Goal: Information Seeking & Learning: Find specific fact

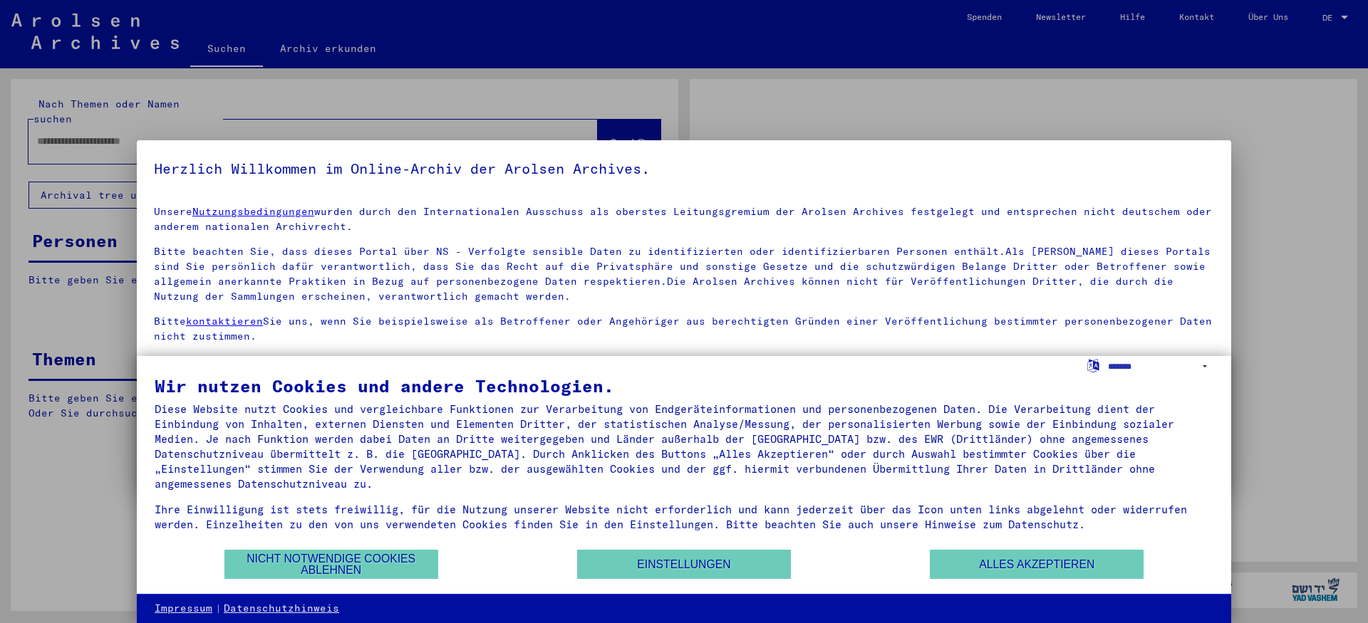
scroll to position [36, 0]
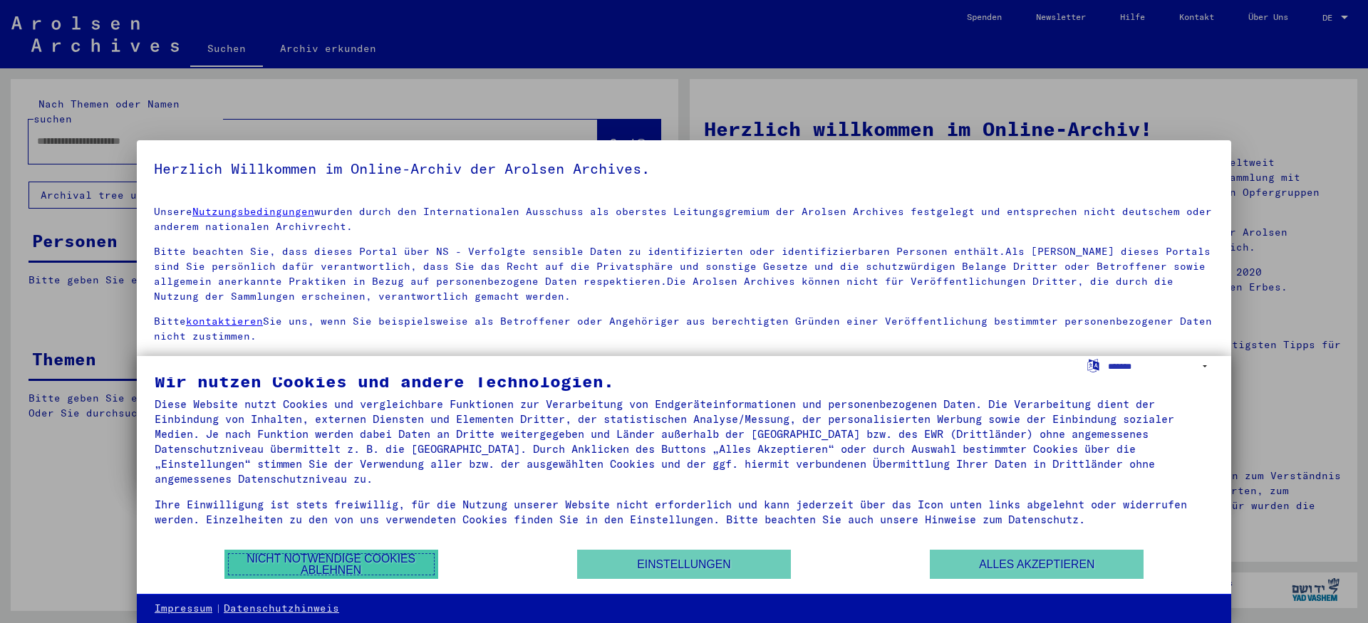
click at [389, 562] on button "Nicht notwendige Cookies ablehnen" at bounding box center [331, 564] width 214 height 29
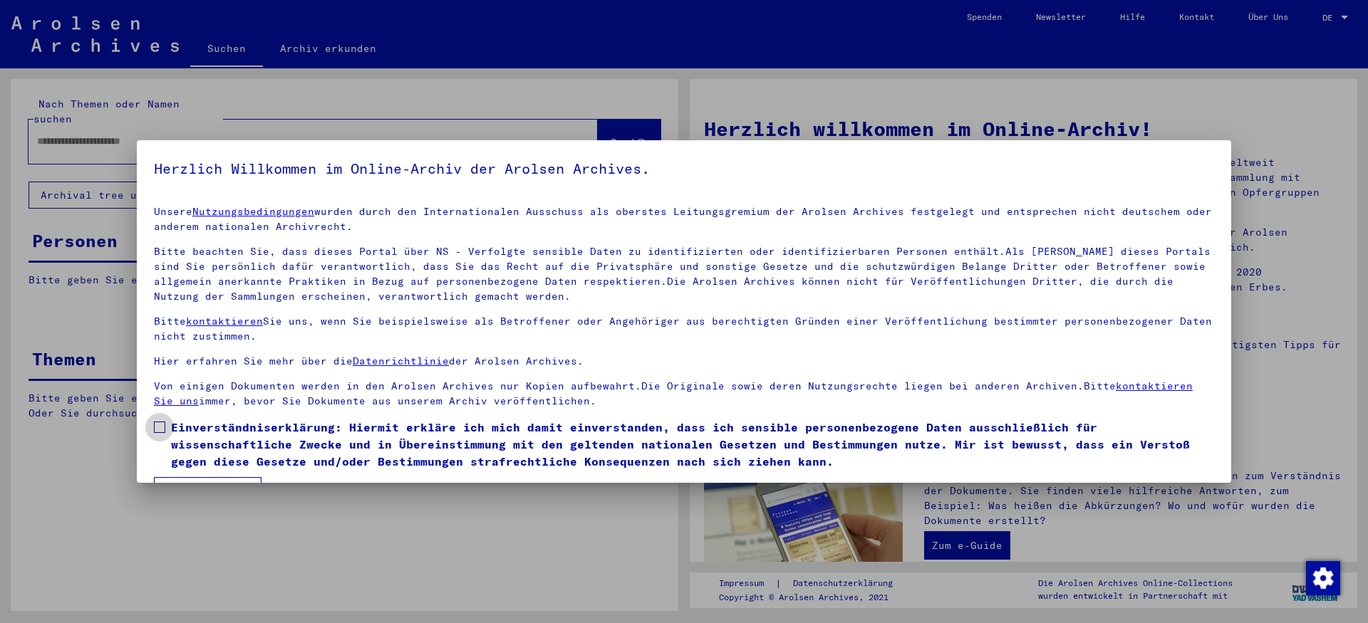
click at [160, 433] on span at bounding box center [159, 427] width 11 height 11
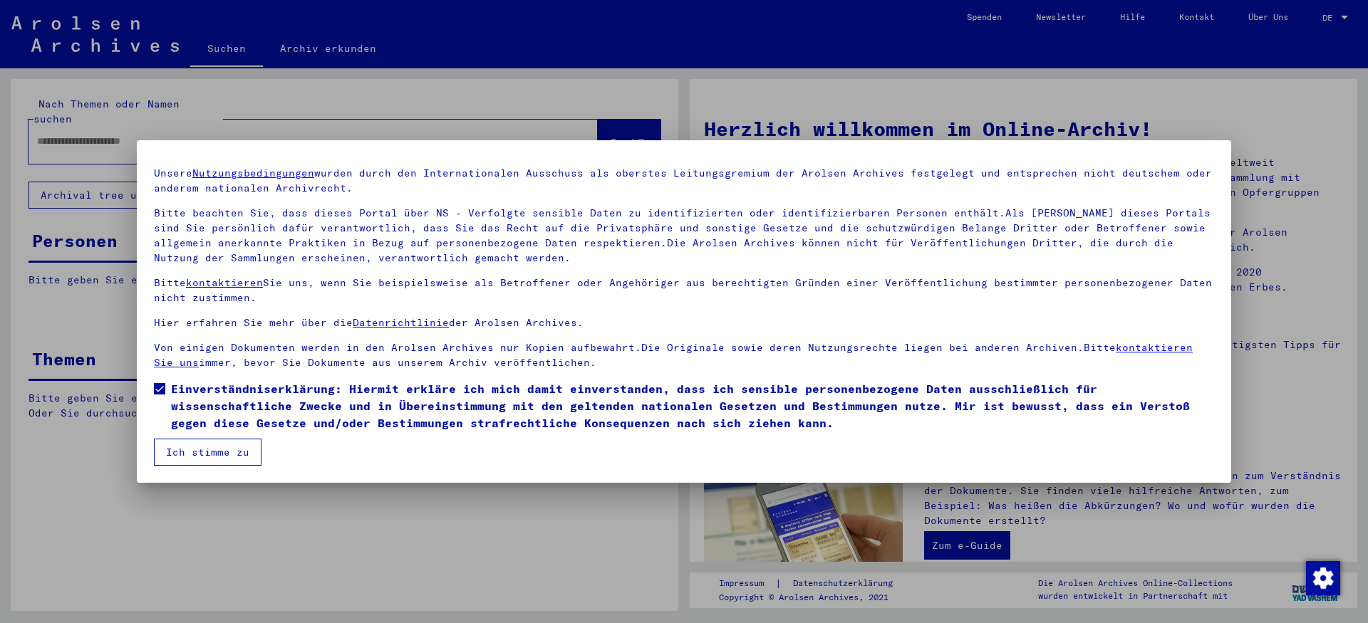
click at [245, 445] on button "Ich stimme zu" at bounding box center [208, 452] width 108 height 27
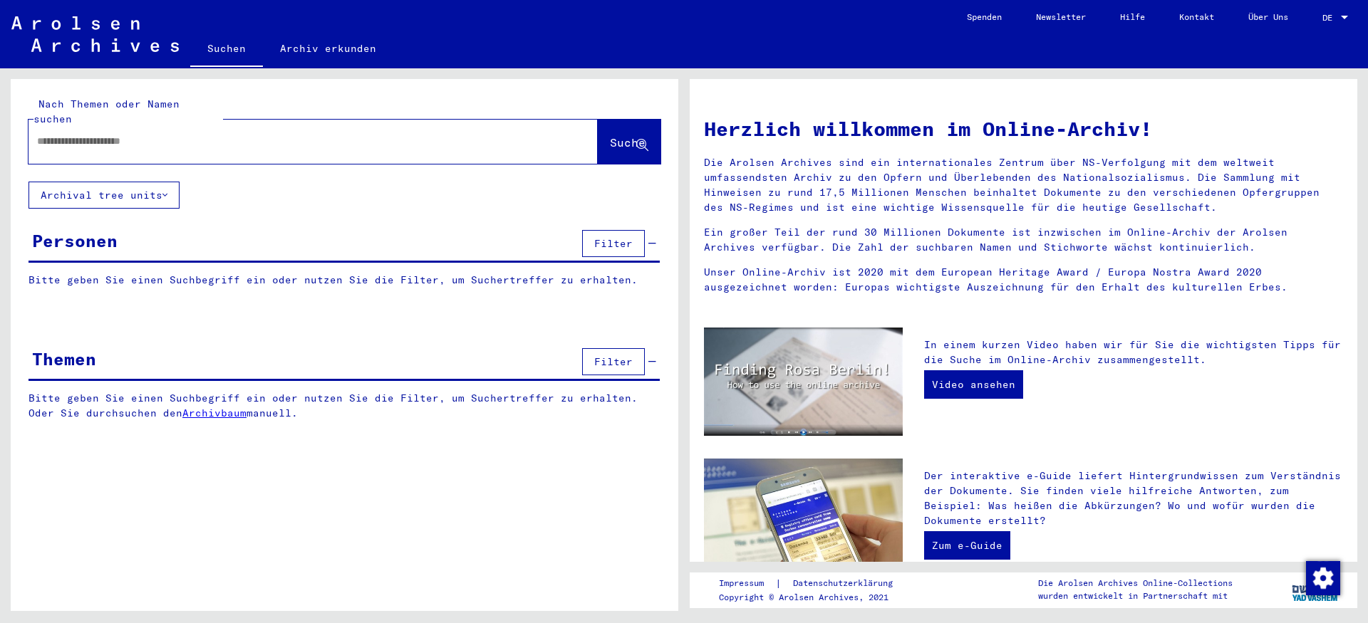
click at [331, 136] on input "text" at bounding box center [296, 141] width 518 height 15
type input "*****"
click at [610, 143] on span "Suche" at bounding box center [628, 142] width 36 height 14
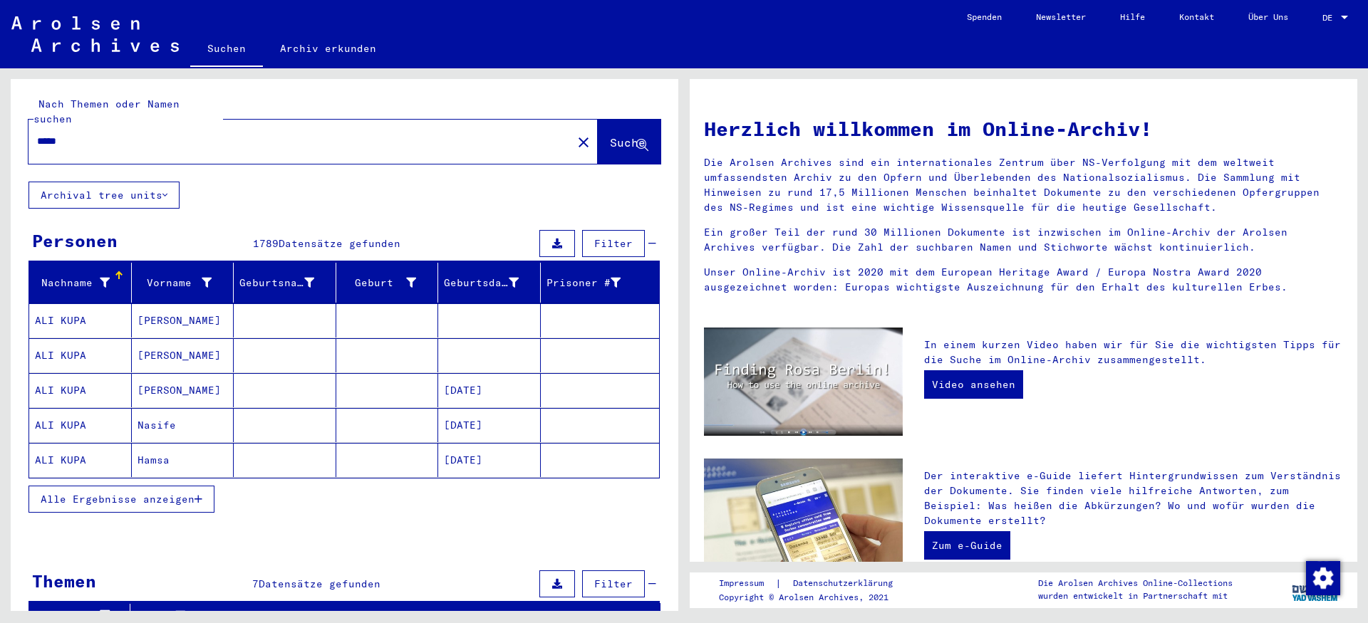
click at [103, 286] on icon at bounding box center [105, 283] width 10 height 10
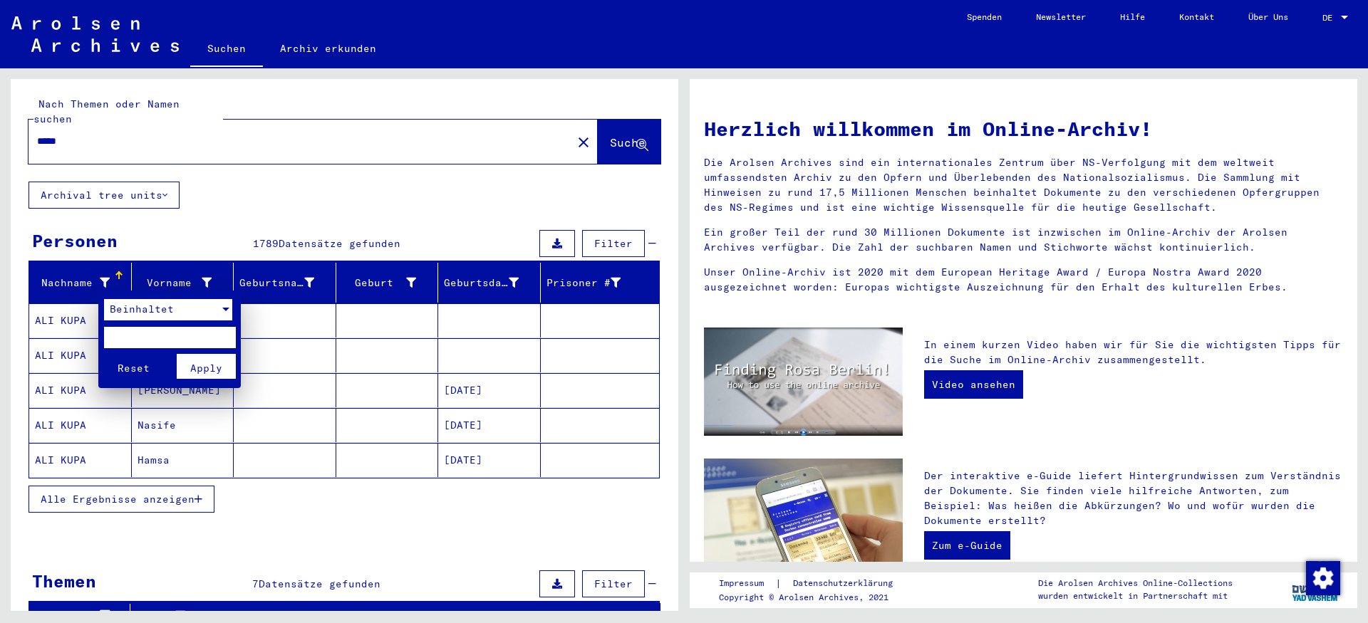
click at [227, 309] on div at bounding box center [225, 310] width 7 height 4
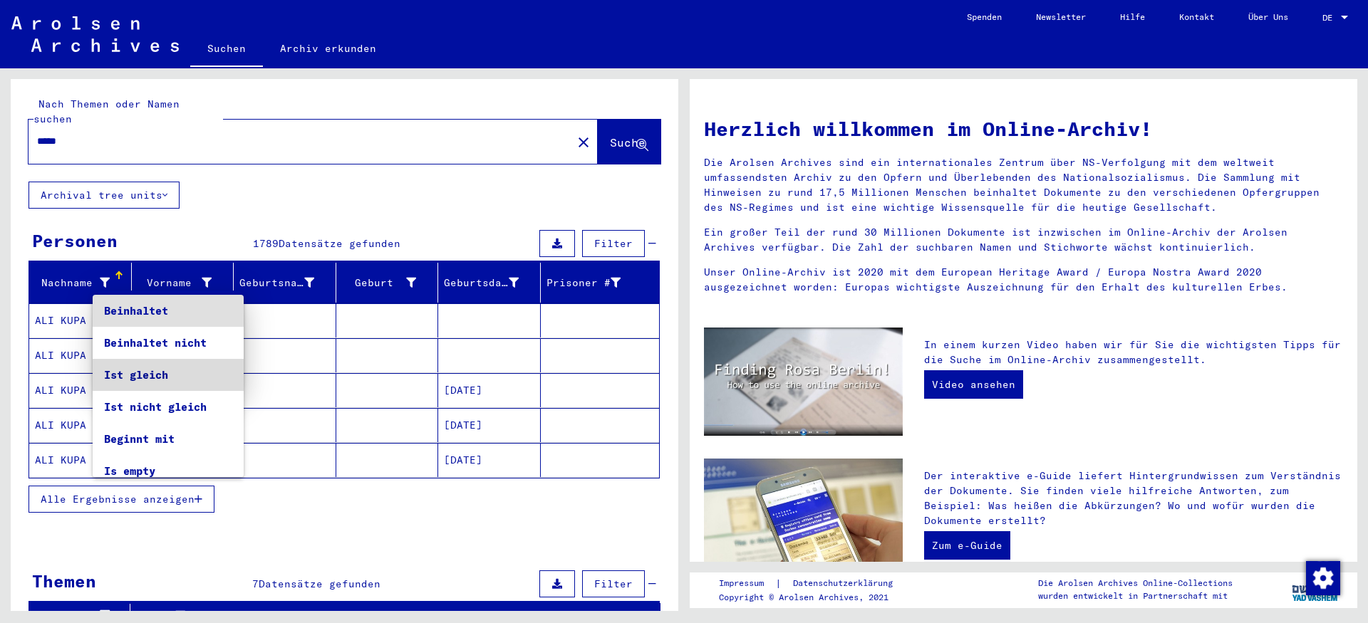
click at [177, 385] on span "Ist gleich" at bounding box center [168, 375] width 128 height 32
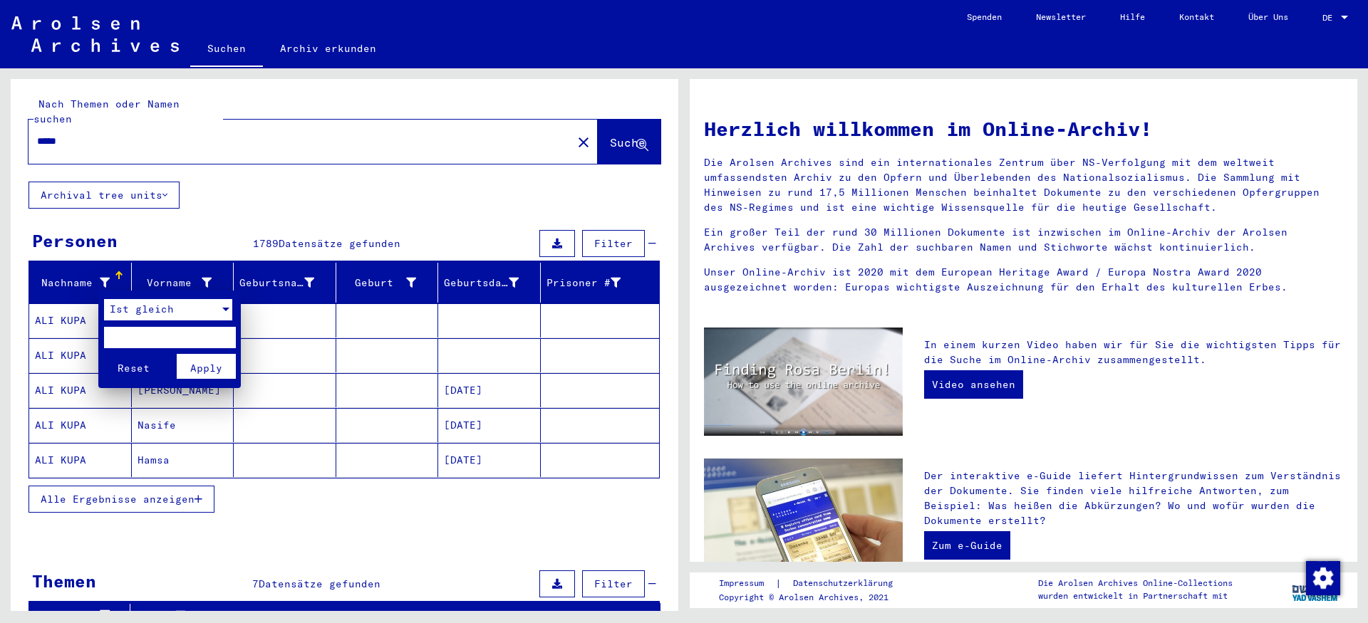
click at [118, 339] on input "text" at bounding box center [170, 337] width 132 height 21
type input "*****"
click at [198, 368] on span "Apply" at bounding box center [206, 368] width 32 height 13
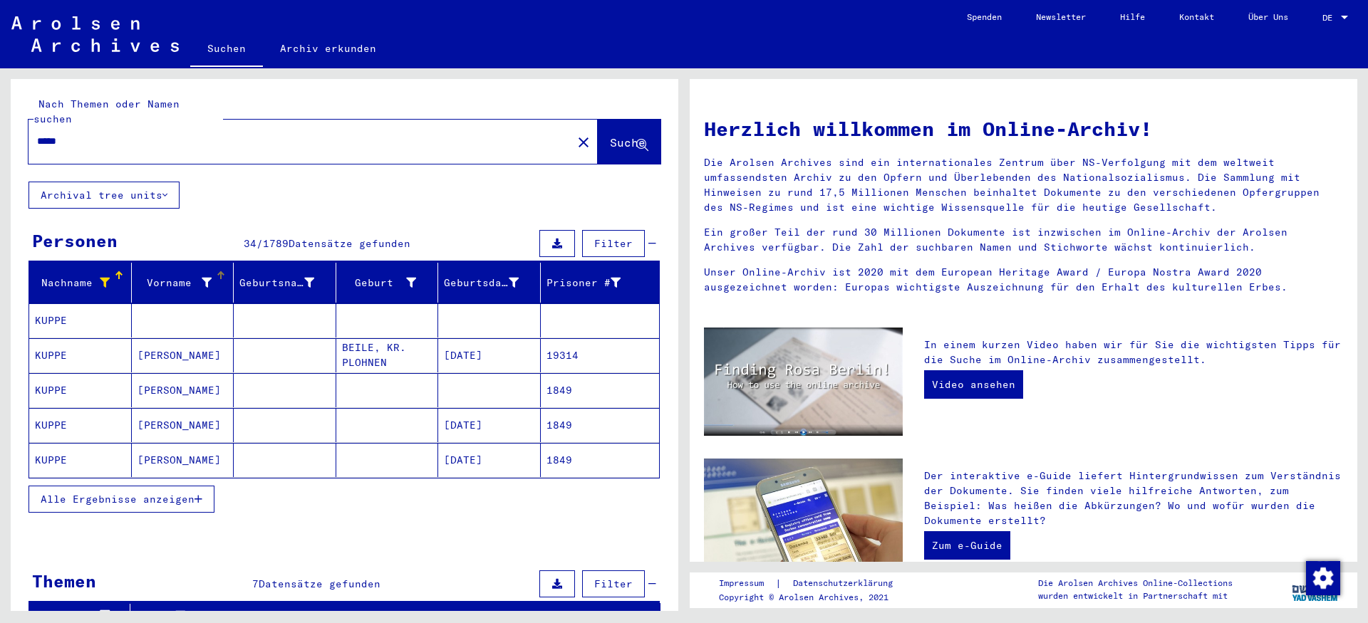
click at [208, 288] on icon at bounding box center [207, 283] width 10 height 10
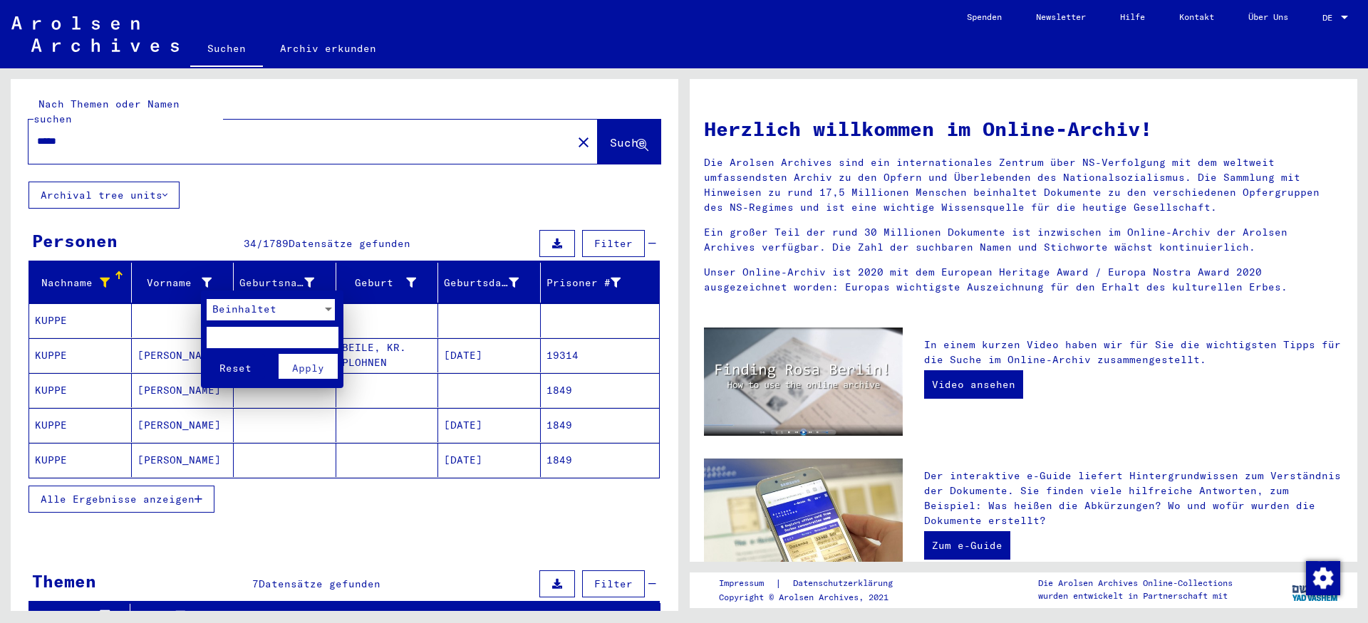
click at [239, 343] on input "text" at bounding box center [273, 337] width 132 height 21
type input "***"
click at [311, 367] on span "Apply" at bounding box center [308, 368] width 32 height 13
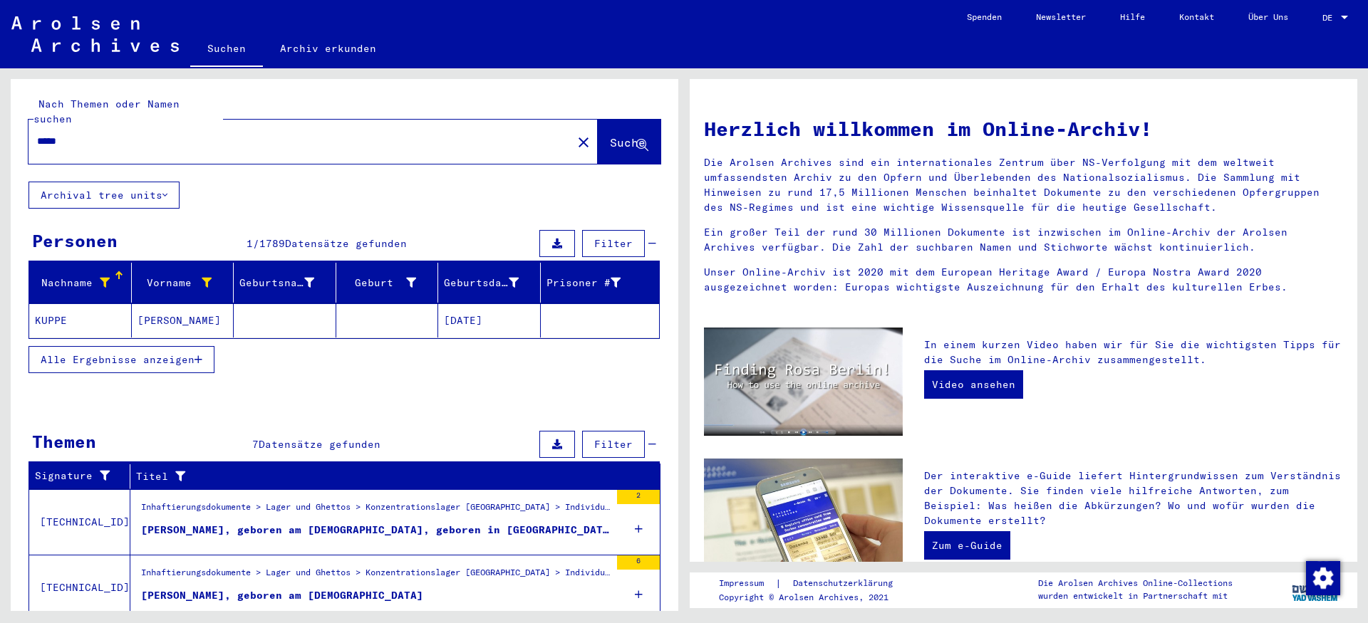
click at [170, 318] on mat-cell "[PERSON_NAME]" at bounding box center [183, 320] width 103 height 34
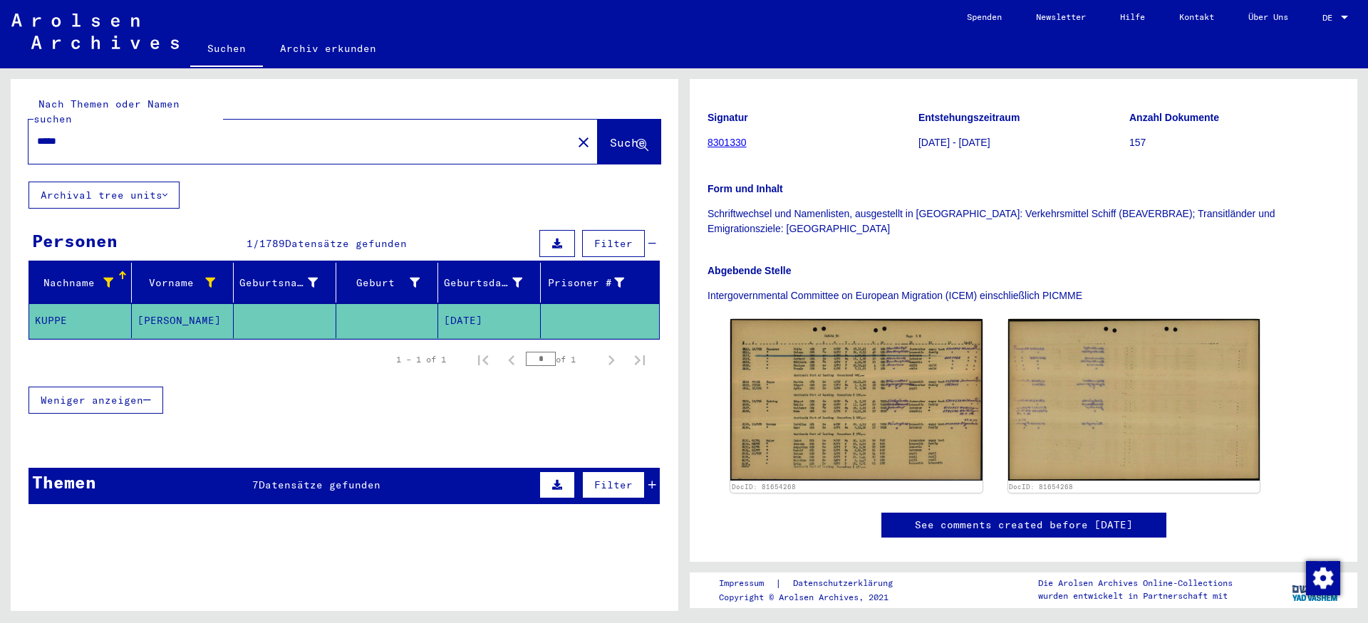
scroll to position [244, 0]
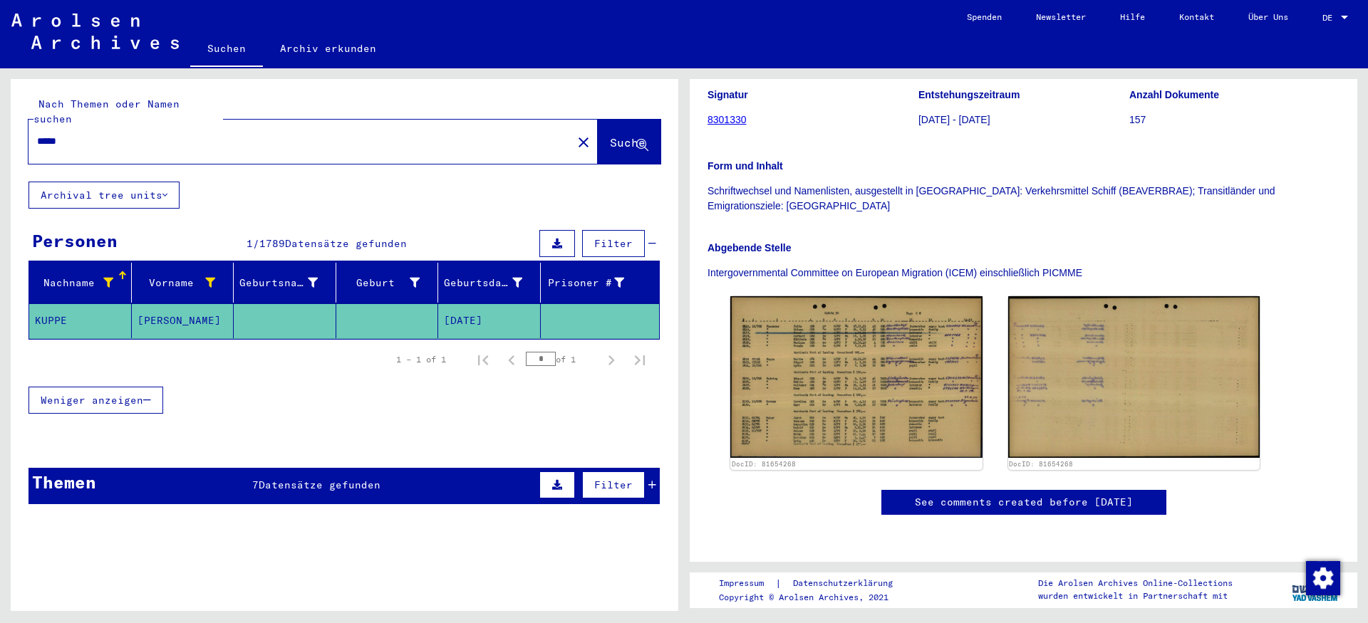
click at [898, 356] on img at bounding box center [856, 377] width 252 height 162
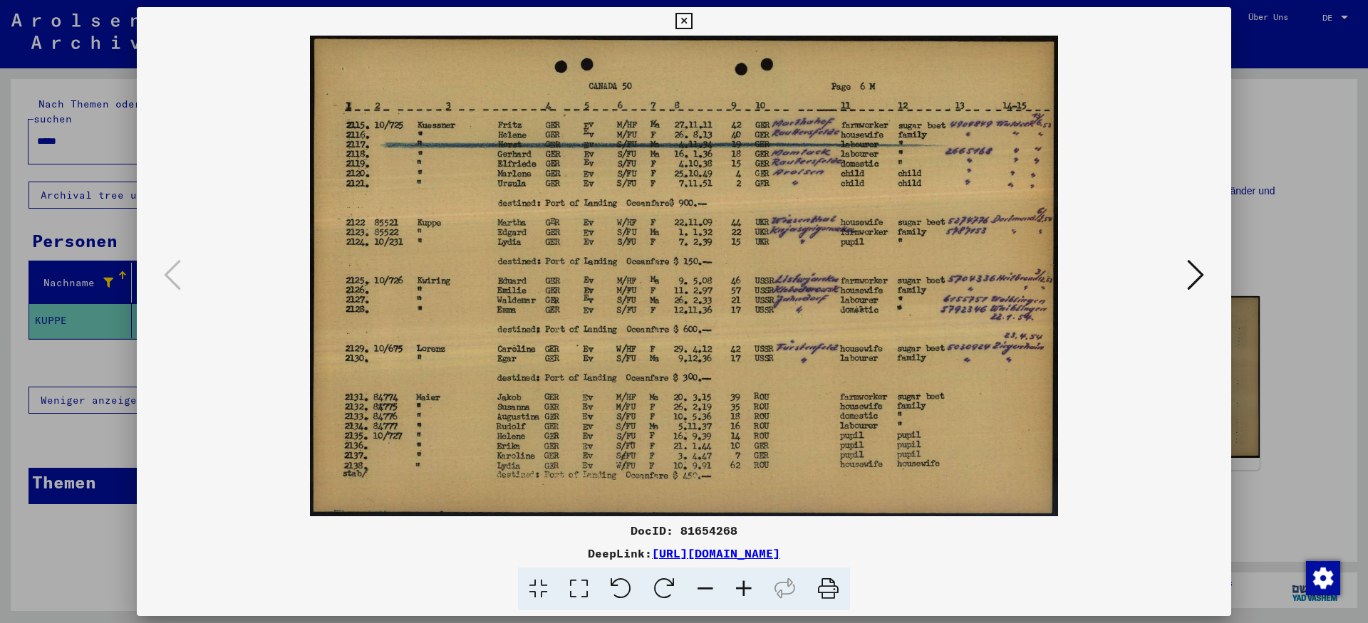
click at [692, 16] on icon at bounding box center [683, 21] width 16 height 17
